Goal: Task Accomplishment & Management: Complete application form

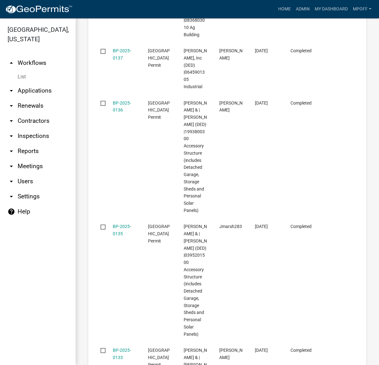
scroll to position [1406, 0]
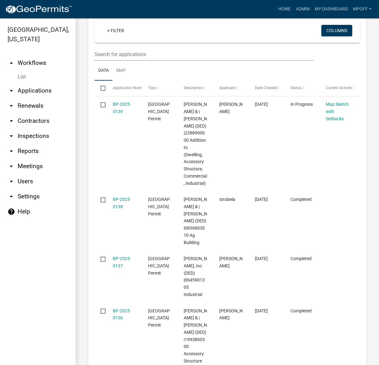
click at [19, 71] on link "List" at bounding box center [38, 77] width 76 height 13
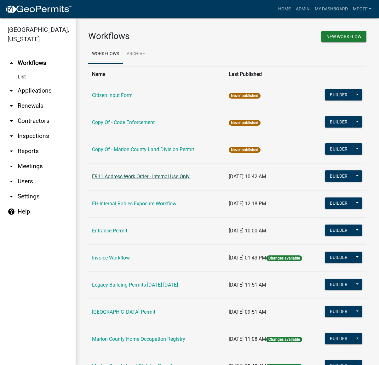
click at [110, 177] on link "E911 Address Work Order - Internal Use Only" at bounding box center [141, 177] width 98 height 6
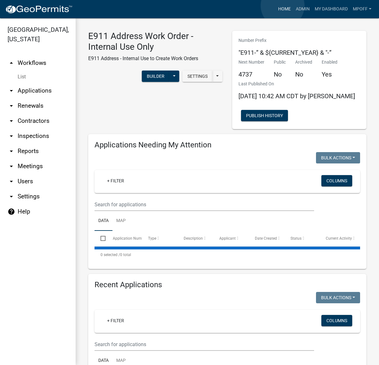
click at [283, 6] on link "Home" at bounding box center [285, 9] width 18 height 12
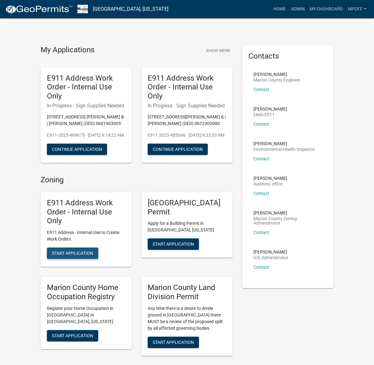
click at [52, 251] on span "Start Application" at bounding box center [72, 253] width 41 height 5
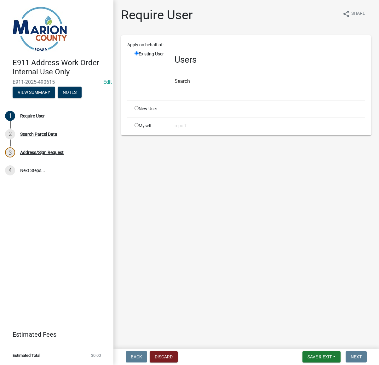
click at [135, 125] on input "radio" at bounding box center [137, 125] width 4 height 4
radio input "true"
radio input "false"
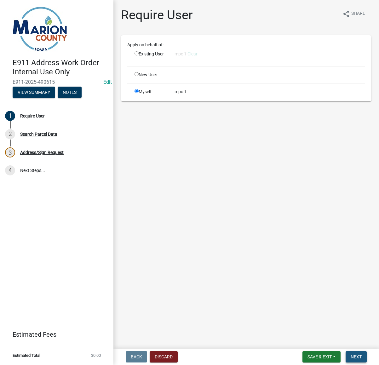
click at [356, 354] on button "Next" at bounding box center [356, 356] width 21 height 11
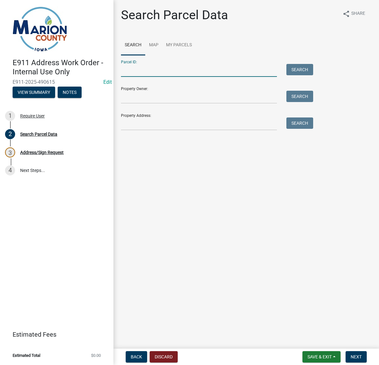
click at [135, 72] on input "Parcel ID:" at bounding box center [199, 70] width 156 height 13
click at [136, 125] on input "Property Address:" at bounding box center [199, 124] width 156 height 13
click at [124, 67] on input "Parcel ID:" at bounding box center [199, 70] width 156 height 13
type input "1257904500"
click at [294, 69] on button "Search" at bounding box center [299, 69] width 27 height 11
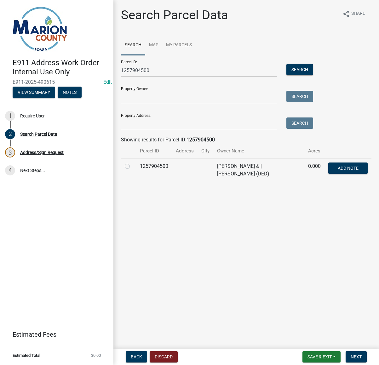
click at [132, 163] on label at bounding box center [132, 163] width 0 height 0
click at [132, 167] on input "radio" at bounding box center [134, 165] width 4 height 4
radio input "true"
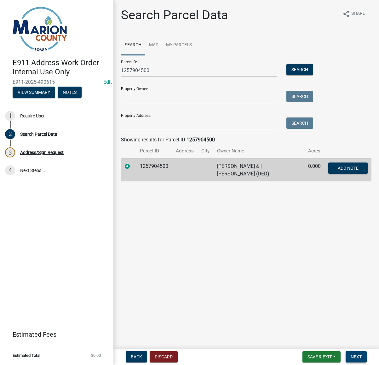
click at [358, 356] on span "Next" at bounding box center [356, 357] width 11 height 5
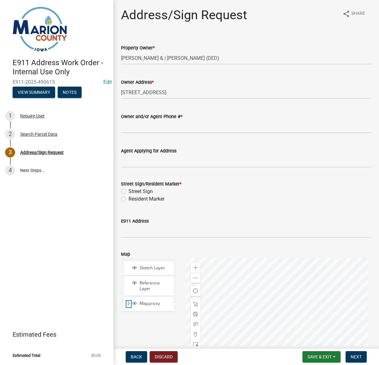
click at [127, 303] on span "Expand" at bounding box center [128, 304] width 5 height 6
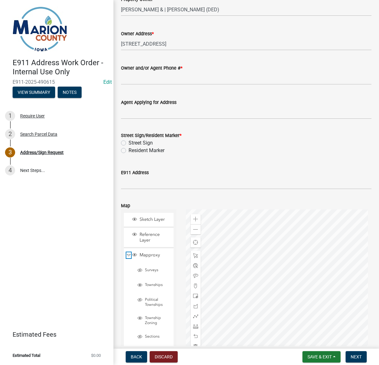
scroll to position [63, 0]
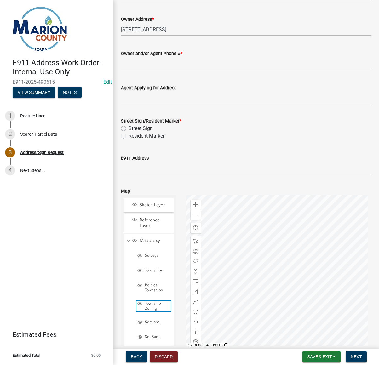
click at [141, 305] on span "Layer List" at bounding box center [139, 303] width 5 height 5
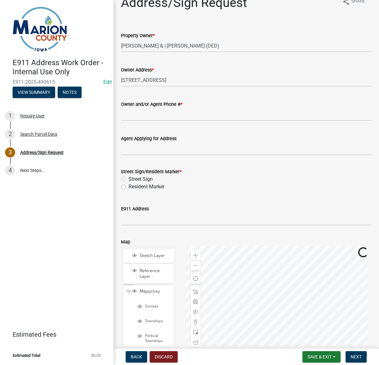
scroll to position [0, 0]
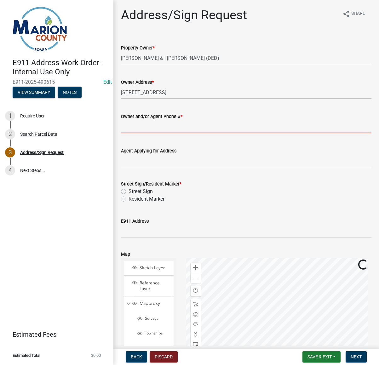
click at [136, 129] on input "Owner and/or Agent Phone # *" at bounding box center [246, 126] width 251 height 13
type input "7125488406"
click at [129, 200] on label "Resident Marker" at bounding box center [147, 199] width 36 height 8
click at [129, 200] on input "Resident Marker" at bounding box center [131, 197] width 4 height 4
radio input "true"
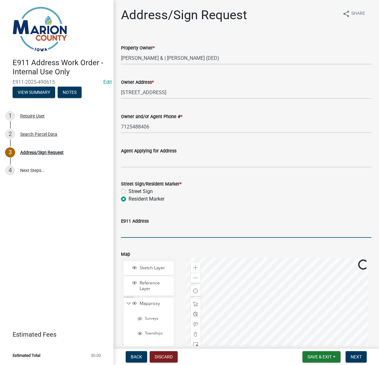
click at [126, 229] on input "E911 Address" at bounding box center [246, 231] width 251 height 13
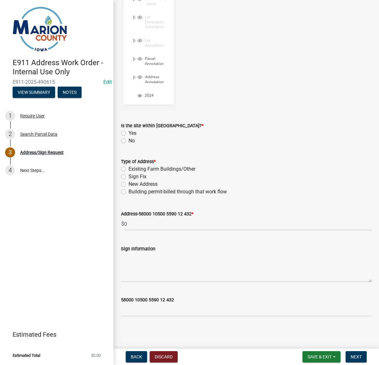
scroll to position [613, 0]
type input "2007 Hempstead Dr., Pella"
click at [129, 134] on label "Yes" at bounding box center [133, 134] width 8 height 8
click at [129, 134] on input "Yes" at bounding box center [131, 132] width 4 height 4
radio input "true"
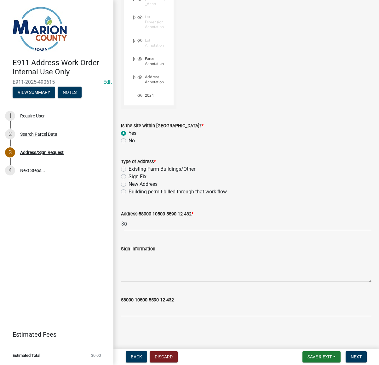
click at [129, 184] on label "New Address" at bounding box center [143, 185] width 29 height 8
click at [129, 184] on input "New Address" at bounding box center [131, 183] width 4 height 4
radio input "true"
click at [361, 357] on span "Next" at bounding box center [356, 357] width 11 height 5
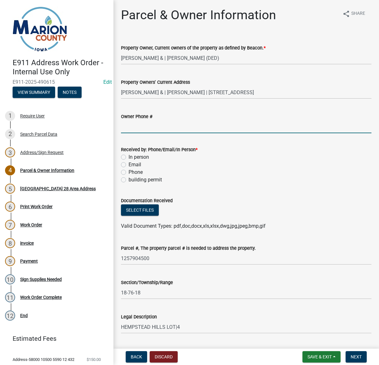
drag, startPoint x: 137, startPoint y: 127, endPoint x: 122, endPoint y: 137, distance: 18.4
click at [137, 127] on input "Owner Phone #" at bounding box center [246, 126] width 251 height 13
type input "7125488406"
click at [129, 163] on label "Email" at bounding box center [135, 165] width 13 height 8
click at [129, 163] on input "Email" at bounding box center [131, 163] width 4 height 4
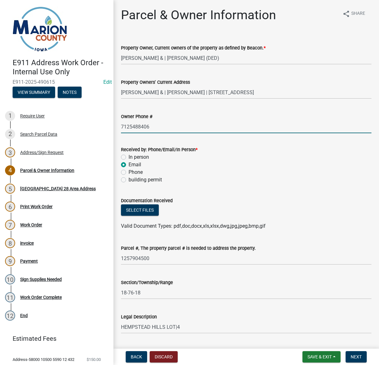
radio input "true"
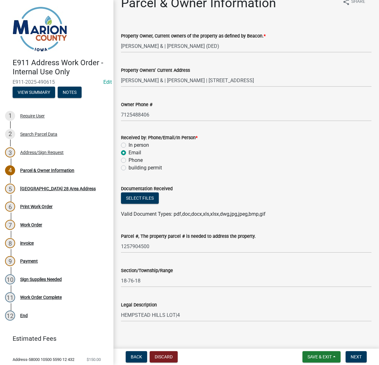
scroll to position [17, 0]
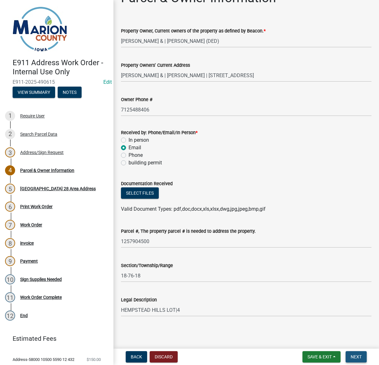
click at [358, 358] on span "Next" at bounding box center [356, 357] width 11 height 5
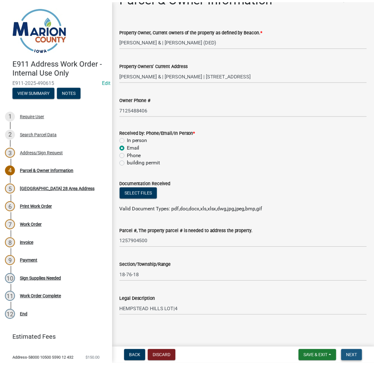
scroll to position [0, 0]
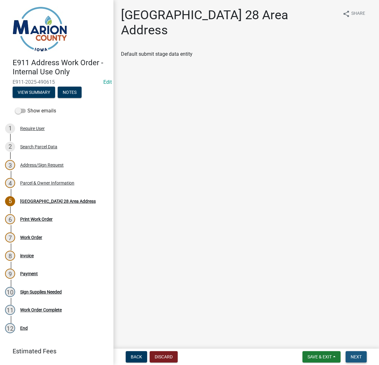
click at [352, 358] on span "Next" at bounding box center [356, 357] width 11 height 5
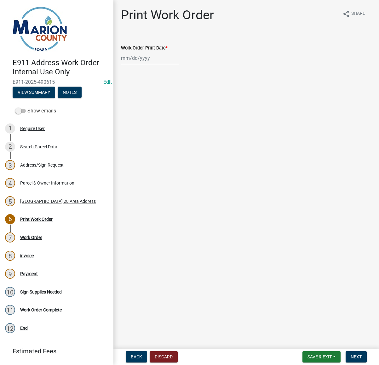
click at [137, 56] on div at bounding box center [150, 58] width 58 height 13
select select "10"
select select "2025"
click at [157, 101] on div "9" at bounding box center [158, 102] width 10 height 10
type input "[DATE]"
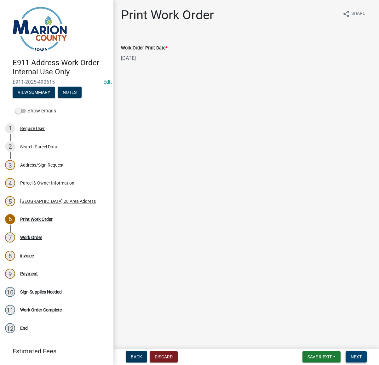
click at [356, 357] on span "Next" at bounding box center [356, 357] width 11 height 5
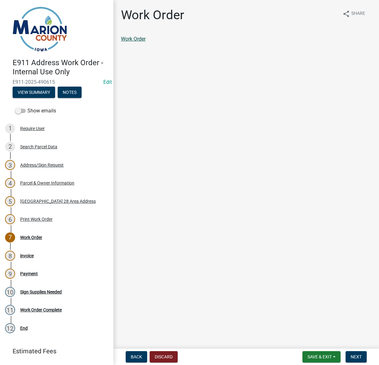
click at [138, 37] on link "Work Order" at bounding box center [133, 39] width 25 height 6
click at [352, 355] on span "Next" at bounding box center [356, 357] width 11 height 5
click at [129, 38] on link "invoice" at bounding box center [129, 39] width 16 height 6
click at [128, 38] on link "invoice" at bounding box center [129, 39] width 16 height 6
click at [359, 359] on span "Next" at bounding box center [356, 357] width 11 height 5
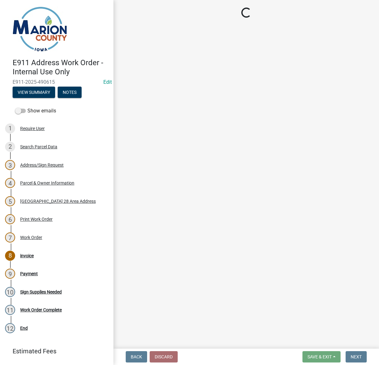
select select "3: 3"
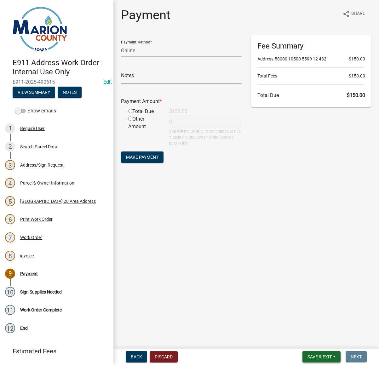
click at [321, 361] on button "Save & Exit" at bounding box center [322, 356] width 38 height 11
click at [317, 340] on button "Save & Exit" at bounding box center [315, 340] width 50 height 15
